Goal: Task Accomplishment & Management: Use online tool/utility

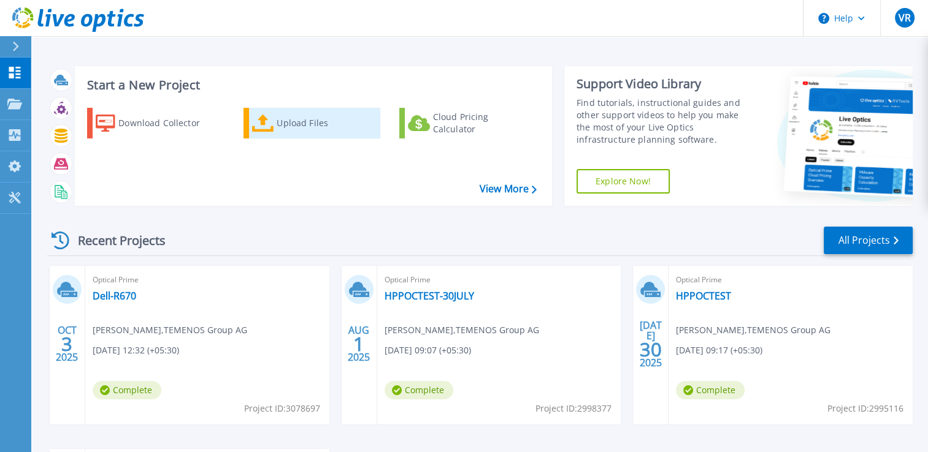
click at [288, 122] on div "Upload Files" at bounding box center [325, 123] width 98 height 25
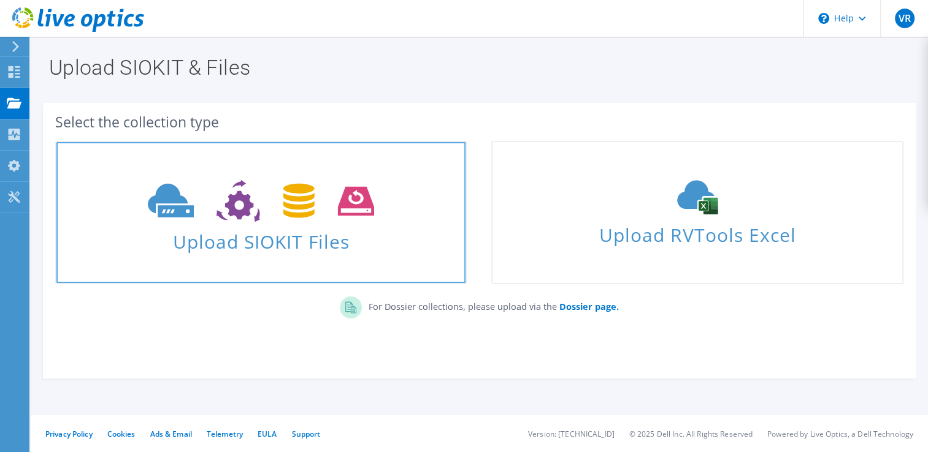
click at [300, 242] on span "Upload SIOKIT Files" at bounding box center [260, 238] width 409 height 26
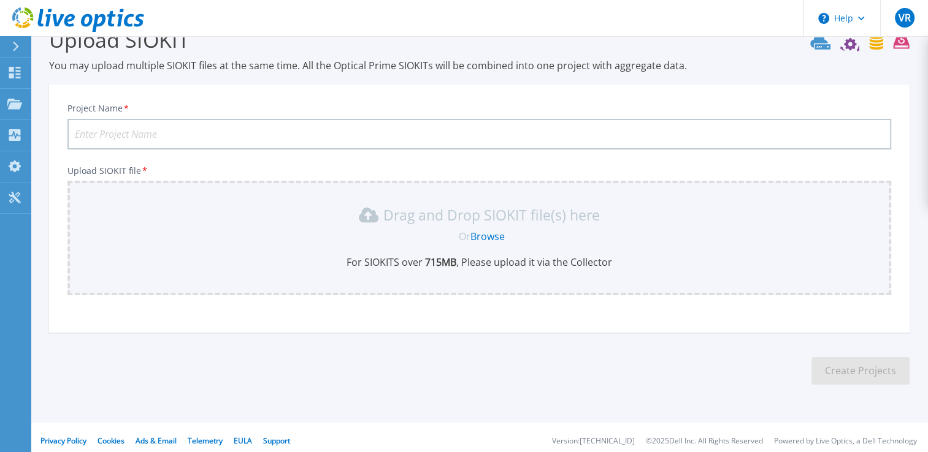
scroll to position [34, 0]
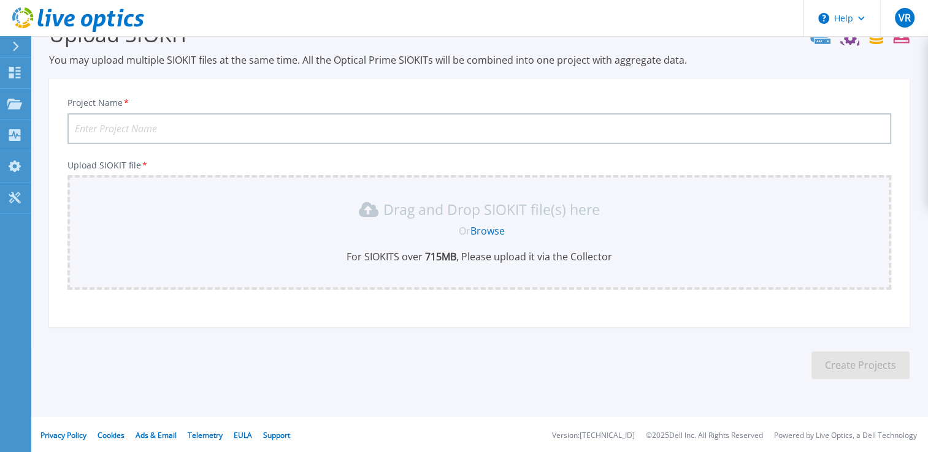
click at [482, 226] on link "Browse" at bounding box center [487, 230] width 34 height 13
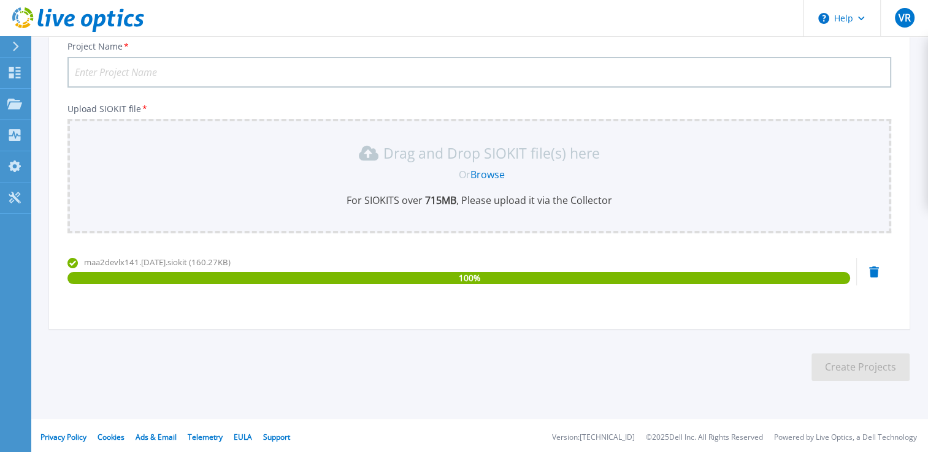
scroll to position [93, 0]
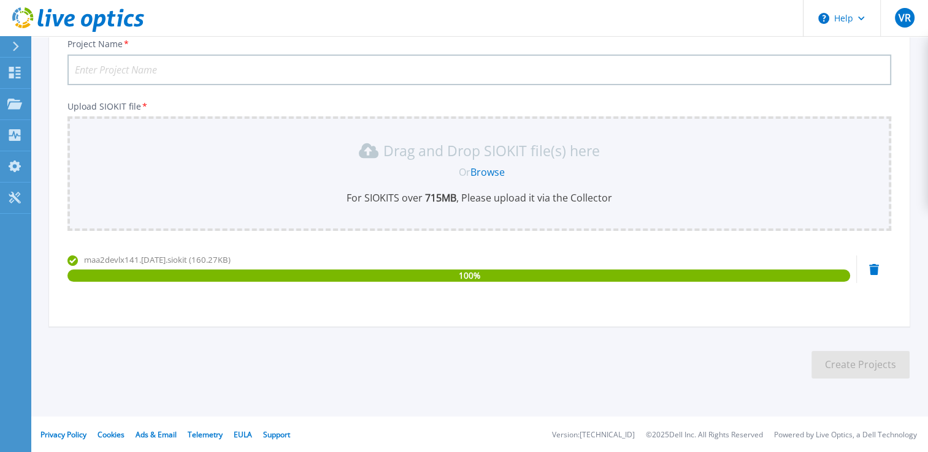
click at [233, 63] on input "Project Name *" at bounding box center [478, 70] width 823 height 31
type input "Dell-R670-2"
click at [826, 360] on button "Create Projects" at bounding box center [860, 365] width 98 height 28
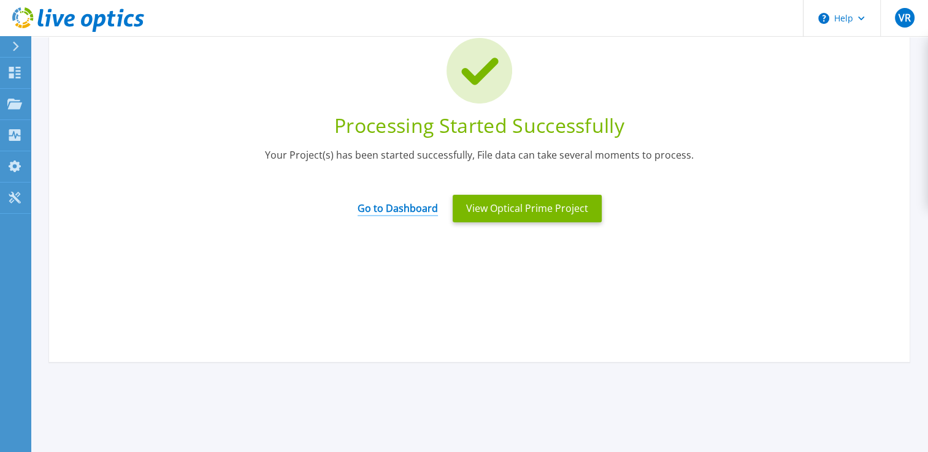
click at [397, 207] on link "Go to Dashboard" at bounding box center [397, 205] width 80 height 24
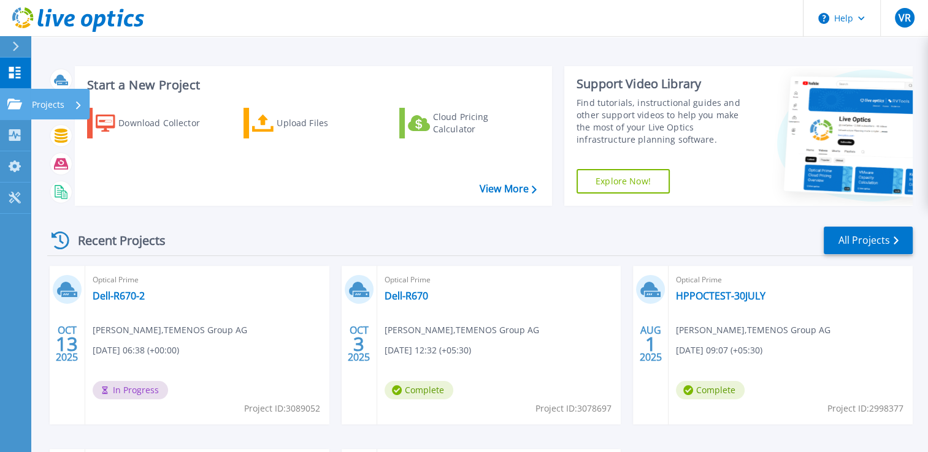
click at [16, 104] on icon at bounding box center [14, 104] width 15 height 10
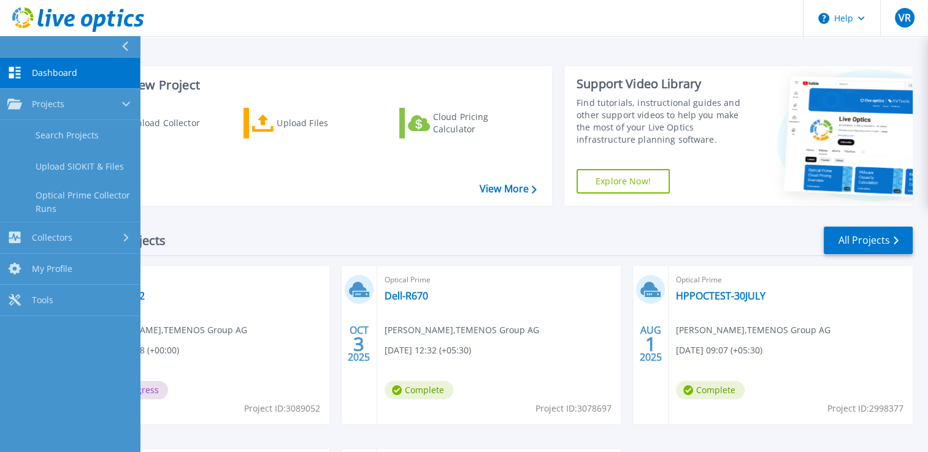
click at [54, 71] on span "Dashboard" at bounding box center [54, 72] width 45 height 11
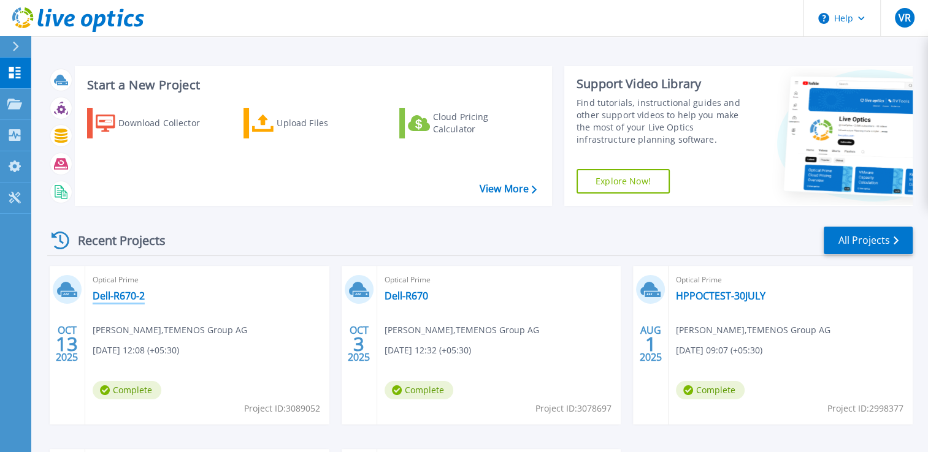
click at [120, 295] on link "Dell-R670-2" at bounding box center [119, 296] width 52 height 12
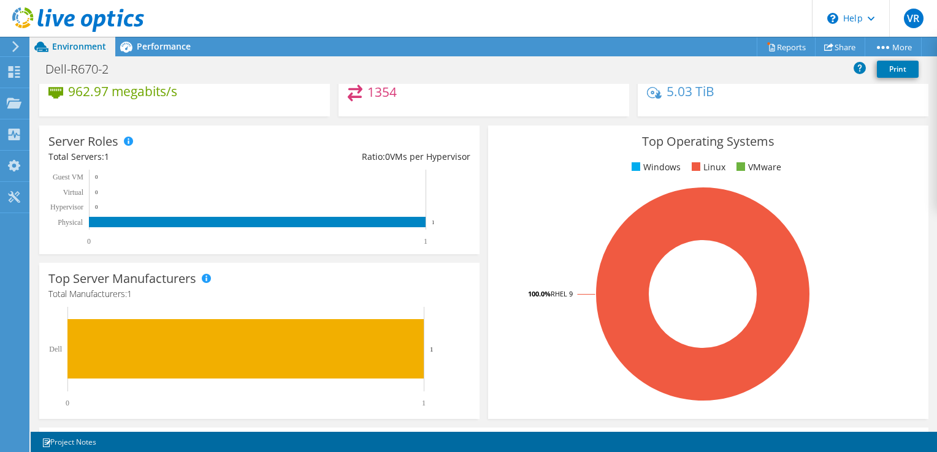
scroll to position [444, 0]
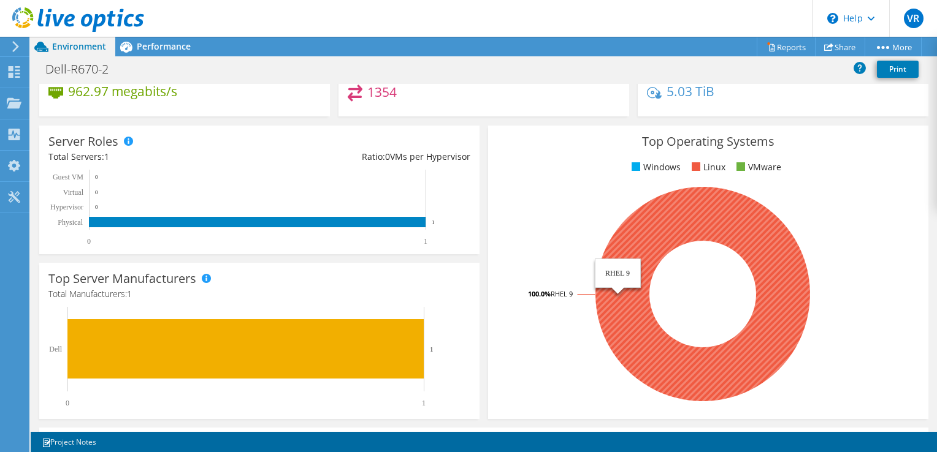
click at [620, 292] on icon at bounding box center [702, 294] width 215 height 215
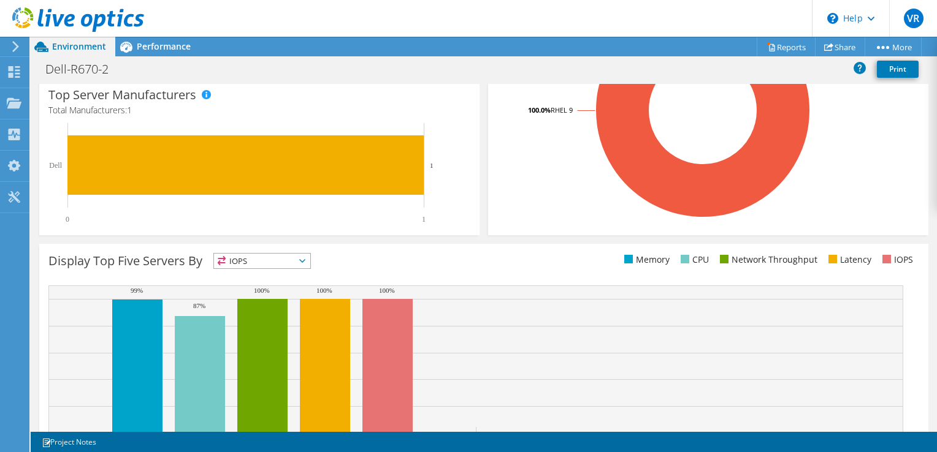
scroll to position [365, 0]
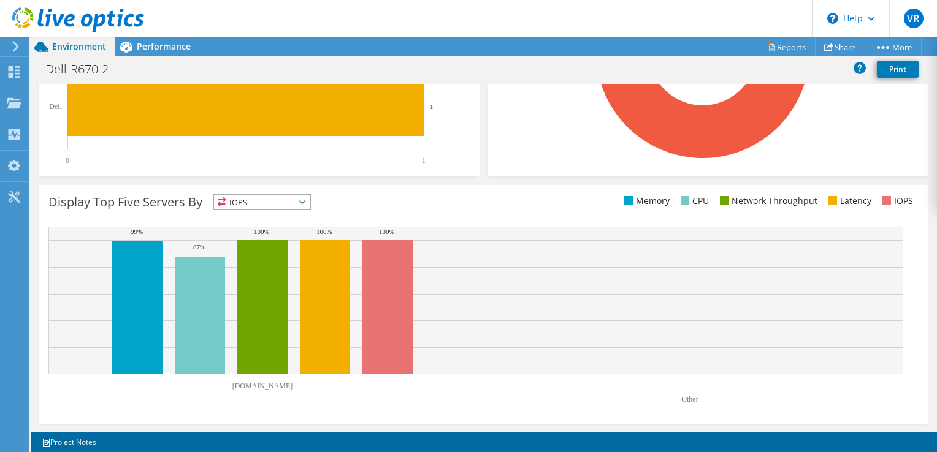
click at [251, 207] on span "IOPS" at bounding box center [262, 202] width 96 height 15
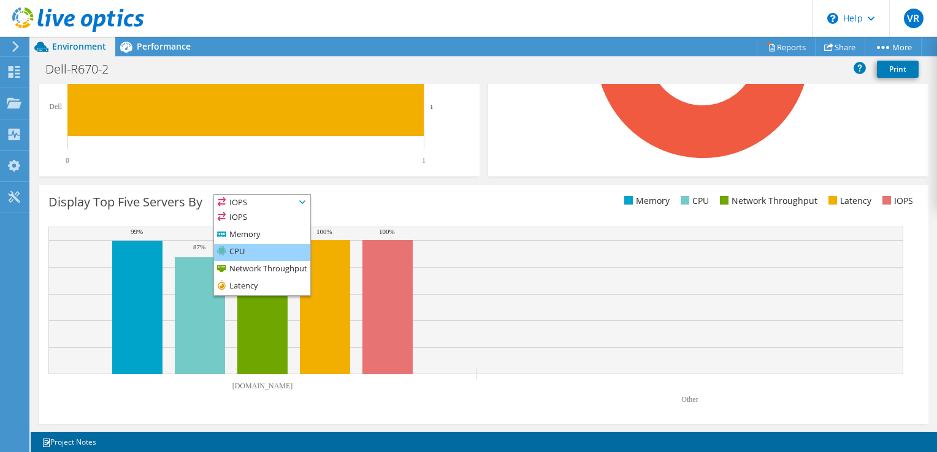
click at [251, 250] on li "CPU" at bounding box center [262, 252] width 96 height 17
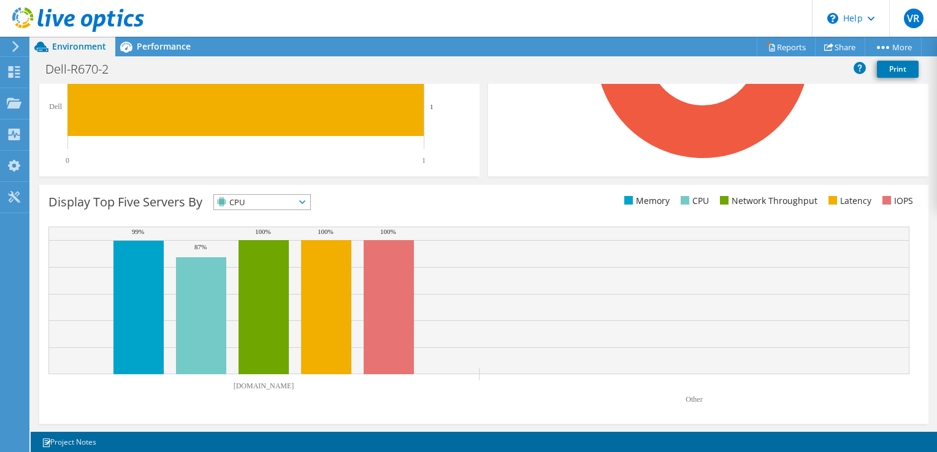
click at [514, 207] on ul "Memory CPU Network Throughput Latency IOPS" at bounding box center [701, 201] width 435 height 14
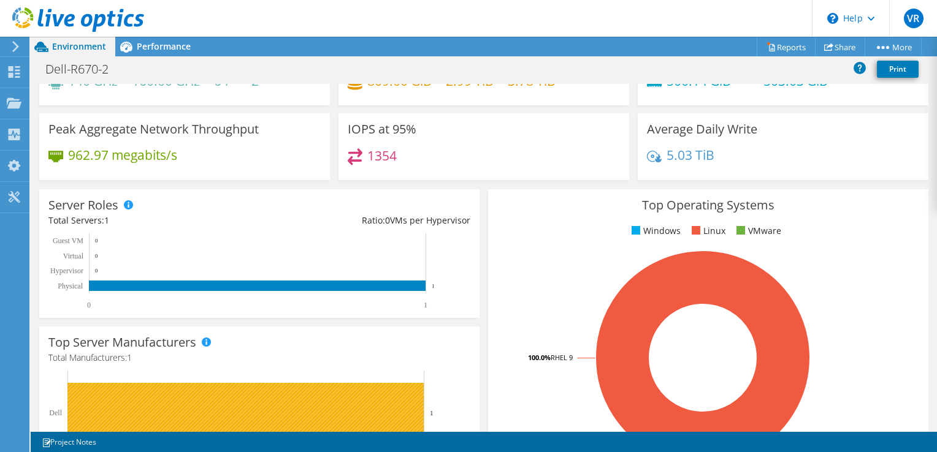
scroll to position [0, 0]
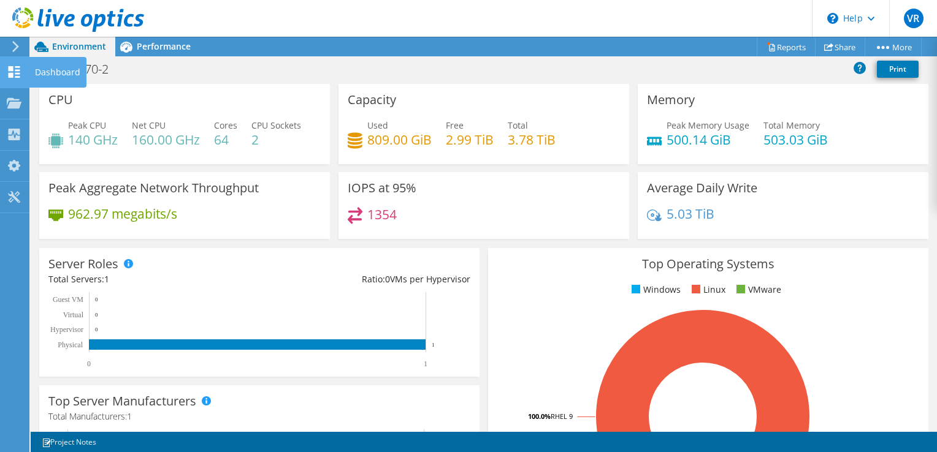
click at [68, 72] on div "Dashboard" at bounding box center [58, 72] width 58 height 31
